Goal: Entertainment & Leisure: Consume media (video, audio)

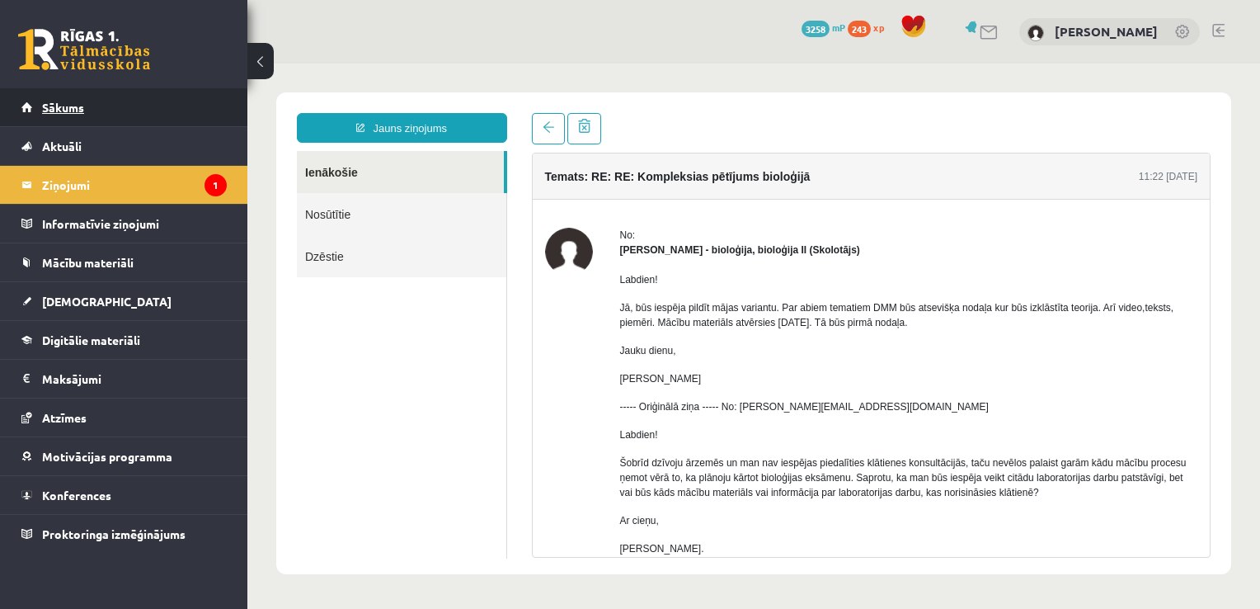
scroll to position [3, 0]
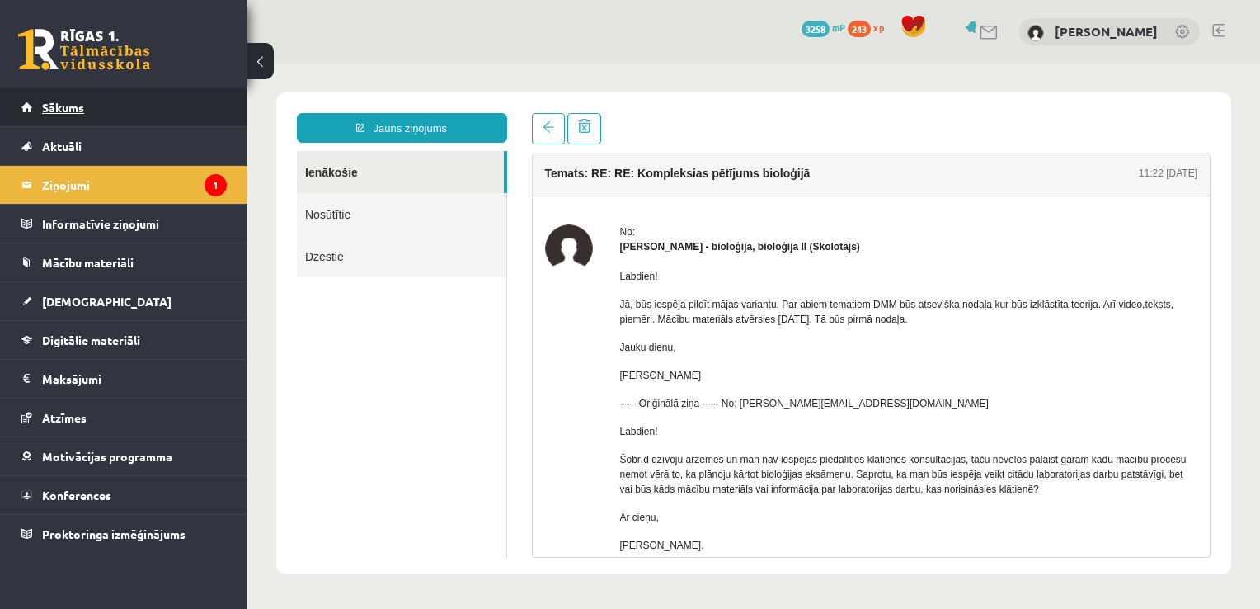
click at [149, 99] on link "Sākums" at bounding box center [123, 107] width 205 height 38
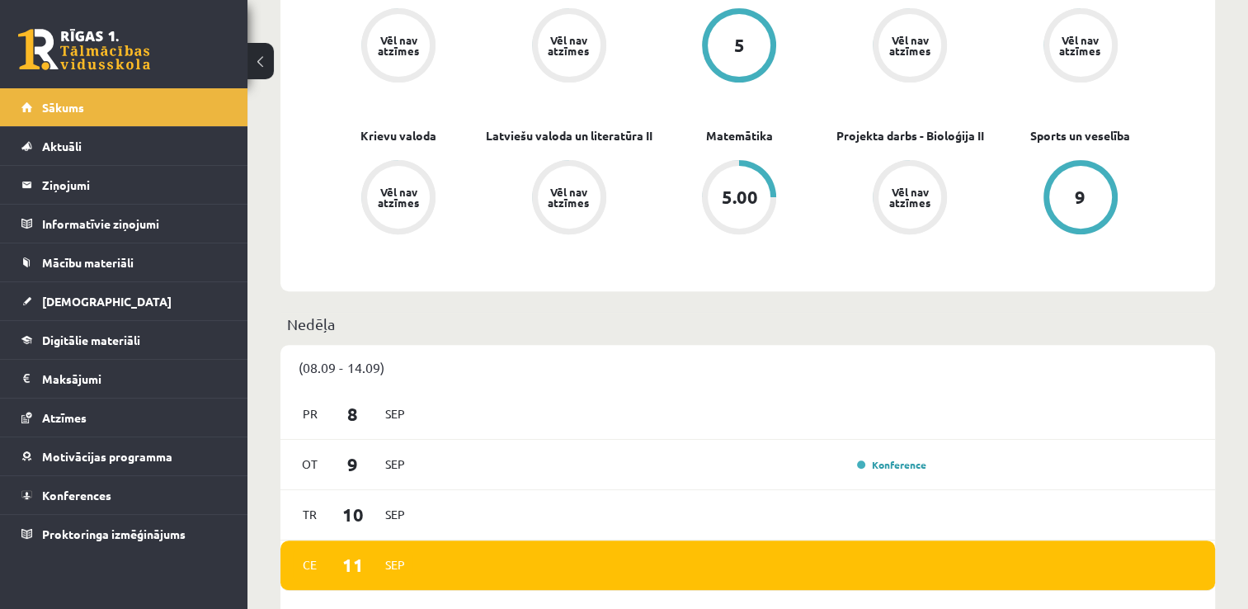
scroll to position [782, 0]
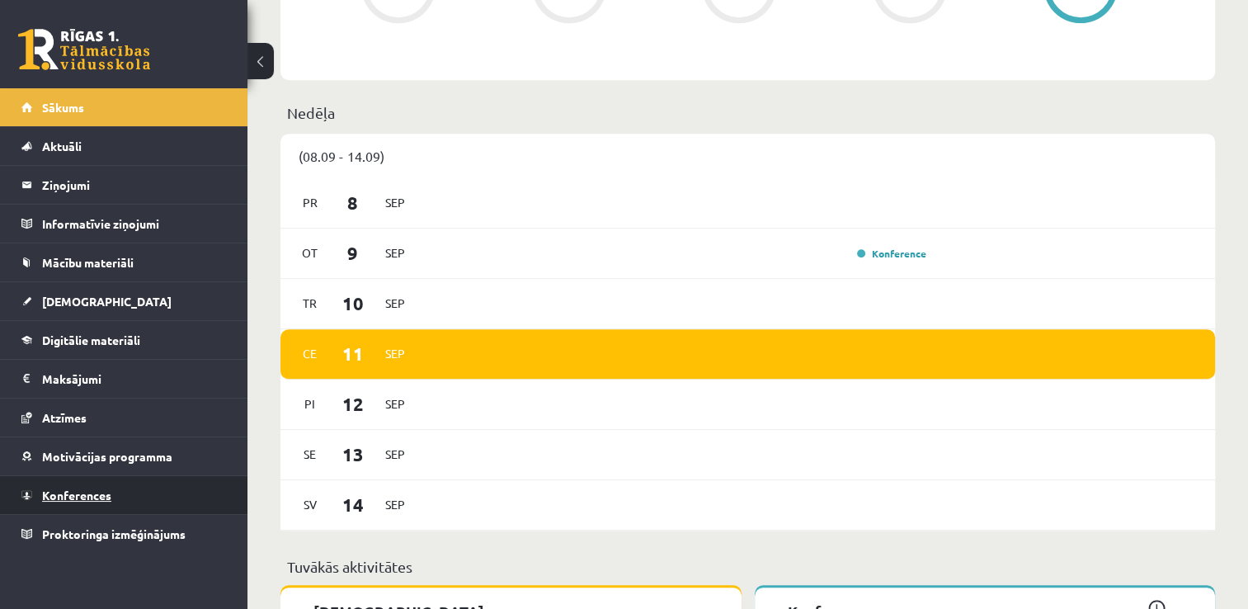
click at [172, 488] on link "Konferences" at bounding box center [123, 495] width 205 height 38
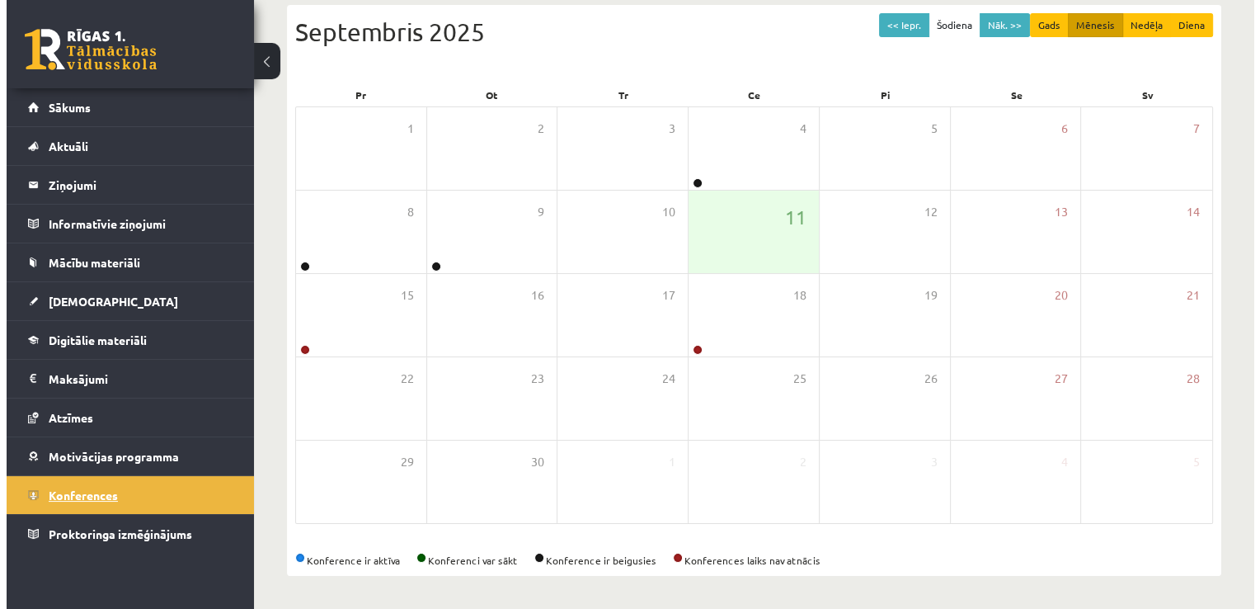
scroll to position [178, 0]
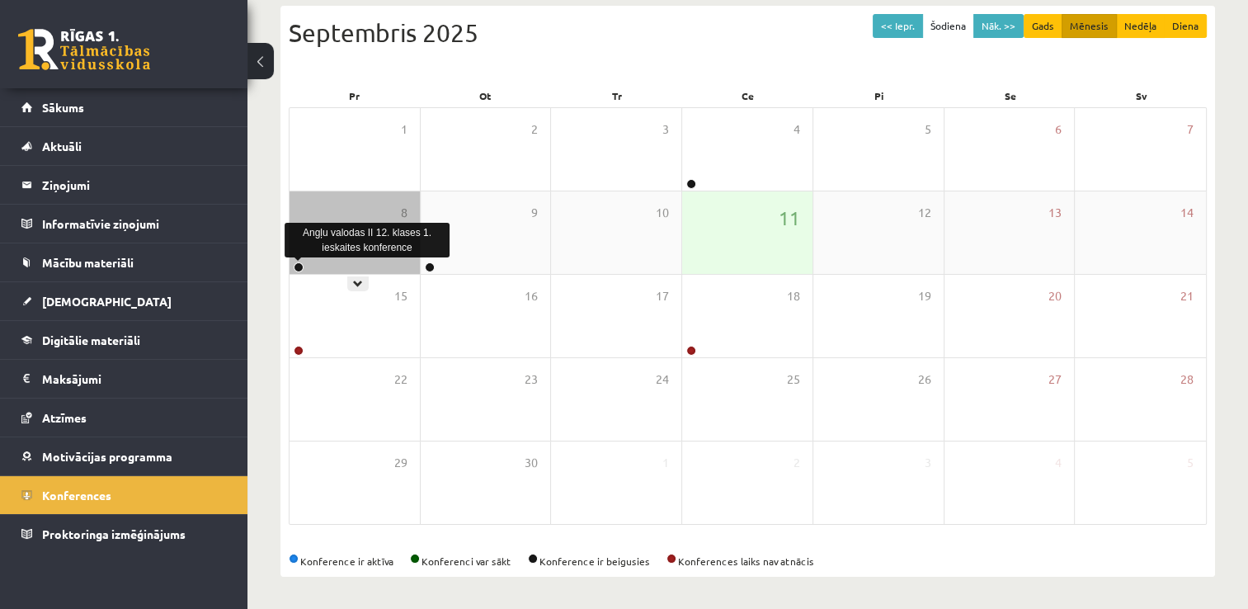
click at [299, 266] on link at bounding box center [299, 267] width 10 height 10
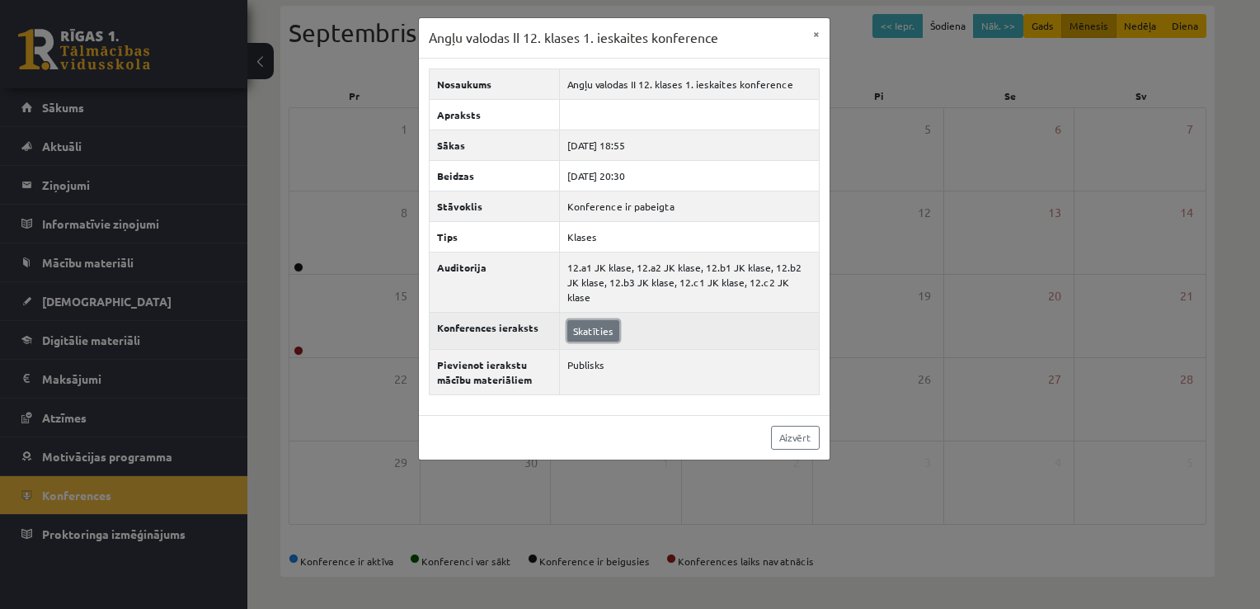
click at [593, 320] on link "Skatīties" at bounding box center [594, 330] width 52 height 21
